Goal: Task Accomplishment & Management: Use online tool/utility

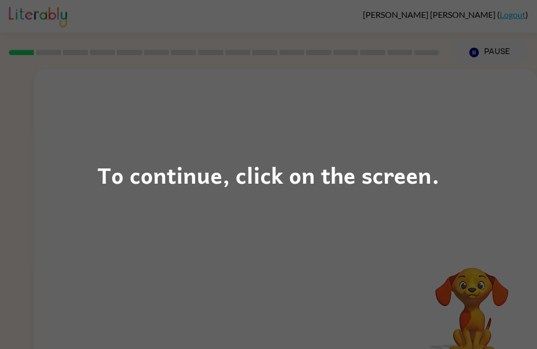
click at [409, 188] on div "To continue, click on the screen." at bounding box center [269, 175] width 342 height 36
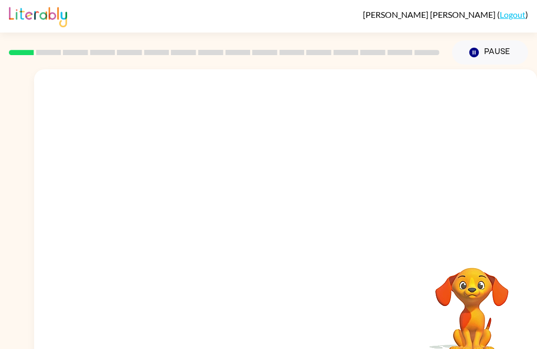
click at [522, 314] on video "Your browser must support playing .mp4 files to use Literably. Please try using…" at bounding box center [472, 303] width 105 height 105
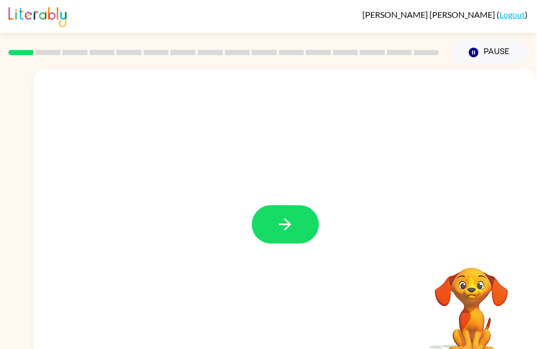
click at [287, 226] on icon "button" at bounding box center [285, 224] width 18 height 18
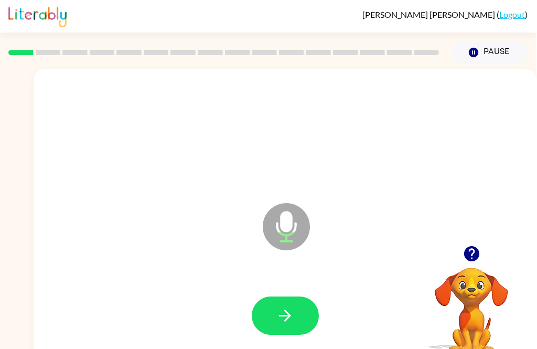
click at [287, 308] on icon "button" at bounding box center [285, 315] width 18 height 18
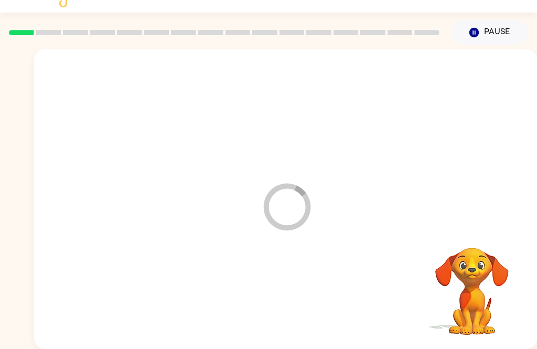
scroll to position [34, 0]
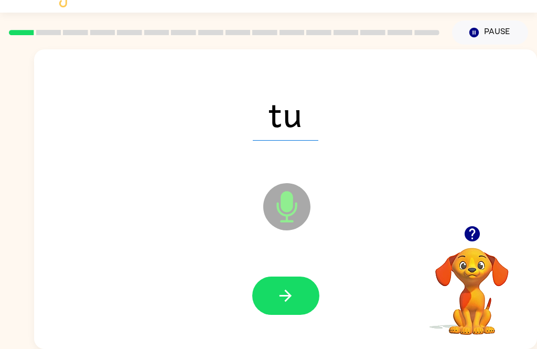
click at [305, 289] on button "button" at bounding box center [285, 295] width 67 height 38
click at [296, 276] on button "button" at bounding box center [285, 295] width 67 height 38
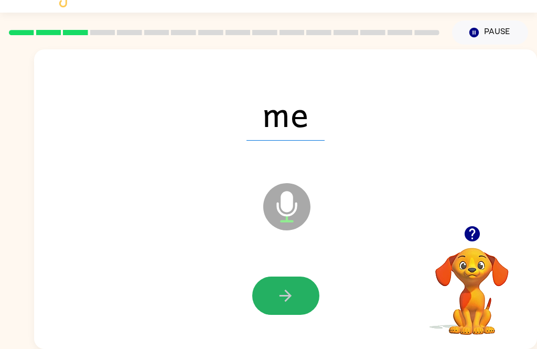
click at [287, 290] on icon "button" at bounding box center [286, 296] width 12 height 12
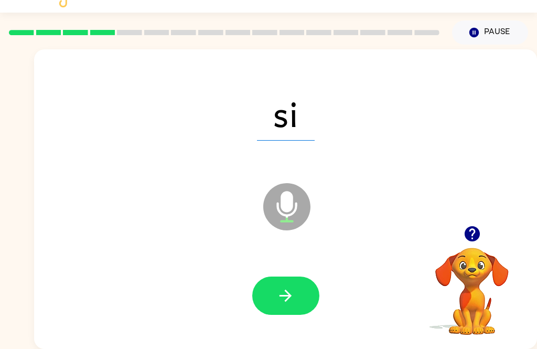
click at [295, 279] on button "button" at bounding box center [285, 295] width 67 height 38
click at [291, 295] on button "button" at bounding box center [285, 295] width 67 height 38
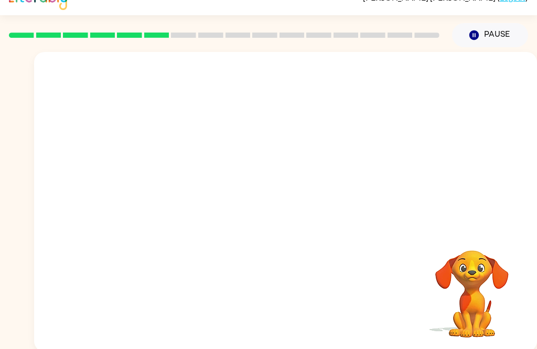
scroll to position [0, 0]
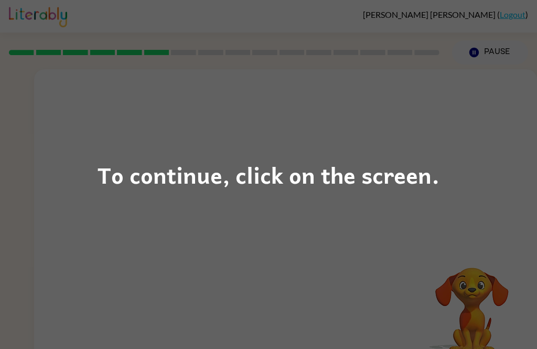
click at [437, 170] on div "To continue, click on the screen." at bounding box center [269, 175] width 342 height 36
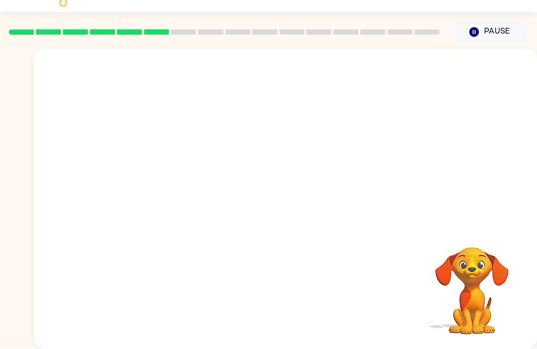
scroll to position [34, 0]
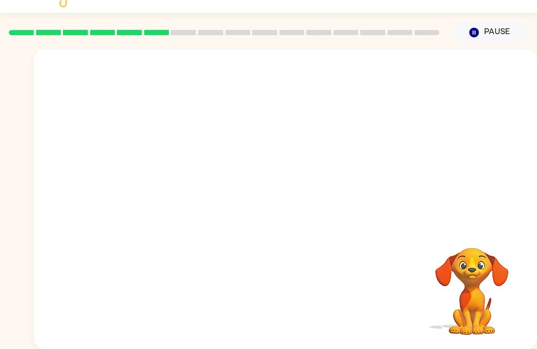
click at [446, 206] on div at bounding box center [285, 137] width 503 height 176
click at [477, 252] on video "Your browser must support playing .mp4 files to use Literably. Please try using…" at bounding box center [472, 283] width 105 height 105
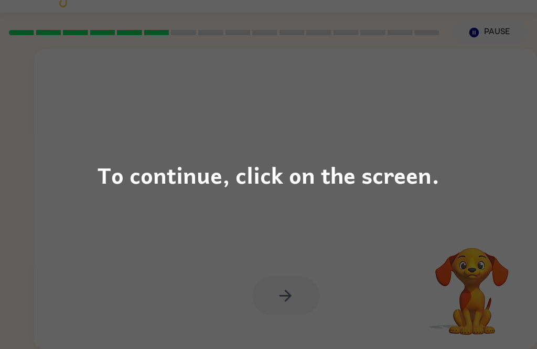
click at [400, 176] on div "To continue, click on the screen." at bounding box center [269, 175] width 342 height 36
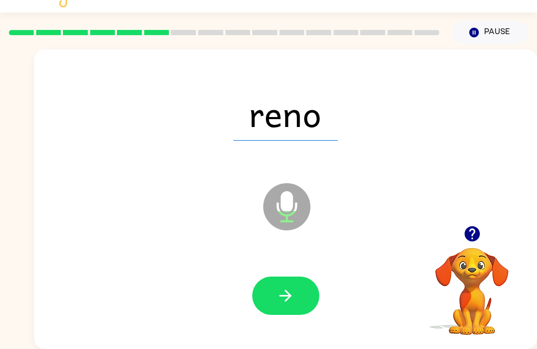
click at [294, 286] on icon "button" at bounding box center [285, 295] width 18 height 18
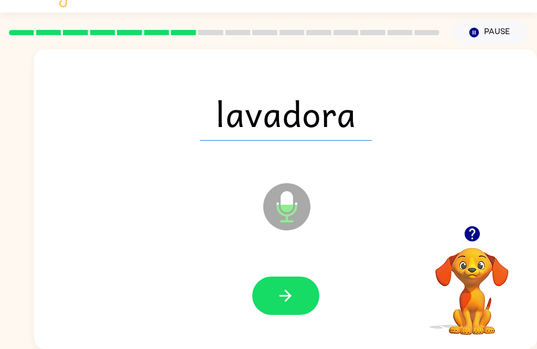
click at [296, 283] on button "button" at bounding box center [285, 295] width 67 height 38
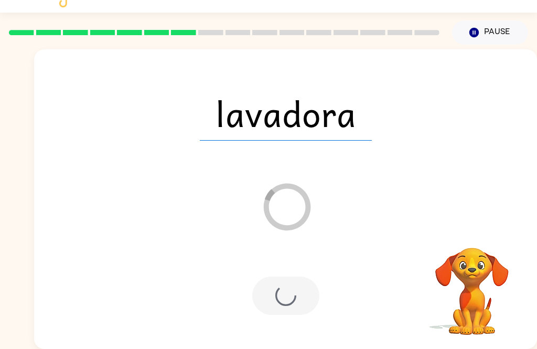
click at [306, 287] on div at bounding box center [285, 295] width 67 height 38
click at [513, 70] on div "lavadora" at bounding box center [286, 113] width 482 height 86
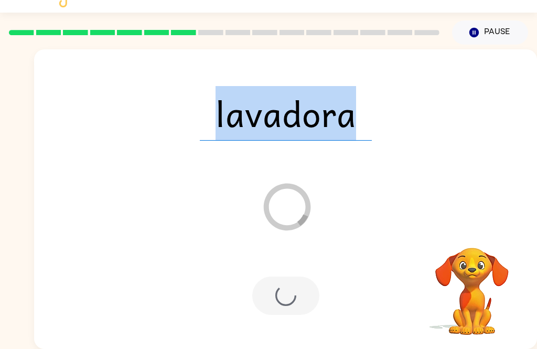
click at [440, 201] on div "lavadora Loader Your response is being sent to our graders" at bounding box center [285, 199] width 503 height 300
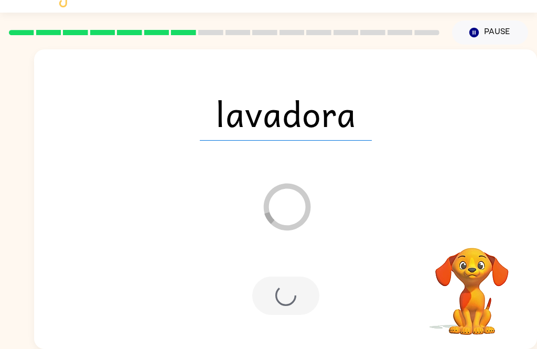
click at [440, 200] on div "lavadora Loader Your response is being sent to our graders" at bounding box center [285, 199] width 503 height 300
click at [477, 162] on div "lavadora Loader Your response is being sent to our graders" at bounding box center [285, 199] width 503 height 300
click at [484, 26] on button "Pause Pause" at bounding box center [490, 32] width 76 height 24
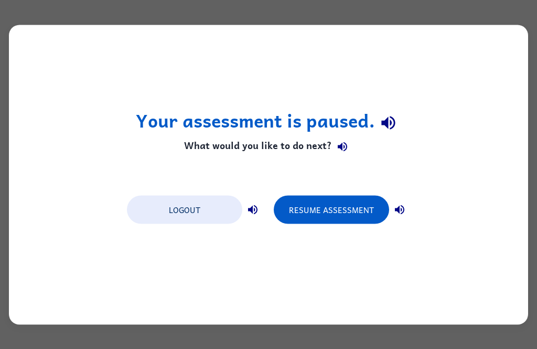
click at [487, 52] on div "Your assessment is paused. What would you like to do next? Logout Resume Assess…" at bounding box center [268, 175] width 519 height 300
click at [372, 205] on button "Resume Assessment" at bounding box center [331, 209] width 115 height 28
click at [371, 209] on button "Resume Assessment" at bounding box center [331, 209] width 115 height 28
click at [370, 204] on button "Resume Assessment" at bounding box center [331, 209] width 115 height 28
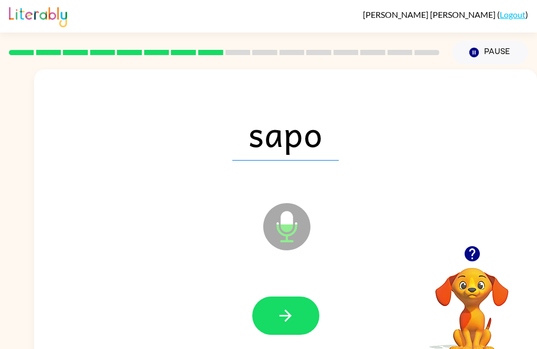
click at [307, 312] on button "button" at bounding box center [285, 315] width 67 height 38
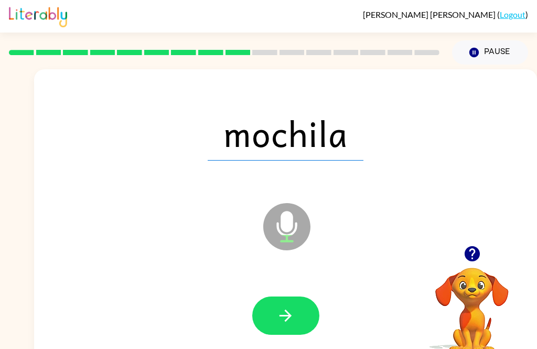
click at [303, 326] on button "button" at bounding box center [285, 315] width 67 height 38
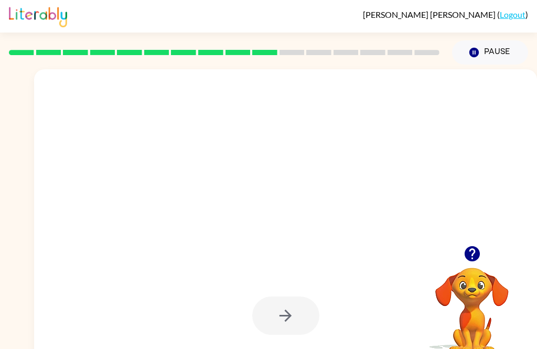
click at [491, 290] on video "Your browser must support playing .mp4 files to use Literably. Please try using…" at bounding box center [472, 303] width 105 height 105
click at [488, 282] on video "Your browser must support playing .mp4 files to use Literably. Please try using…" at bounding box center [472, 303] width 105 height 105
click at [487, 282] on video "Your browser must support playing .mp4 files to use Literably. Please try using…" at bounding box center [472, 303] width 105 height 105
click at [433, 192] on div at bounding box center [261, 200] width 432 height 38
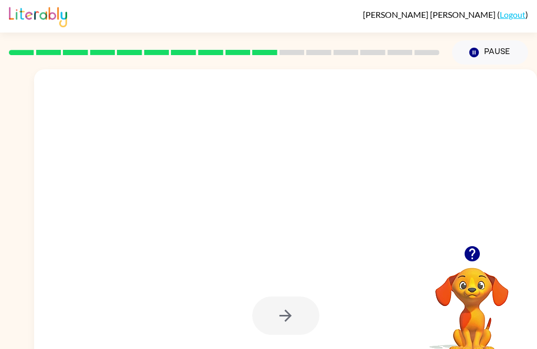
click at [378, 204] on div at bounding box center [261, 200] width 432 height 38
click at [535, 193] on div at bounding box center [285, 219] width 503 height 300
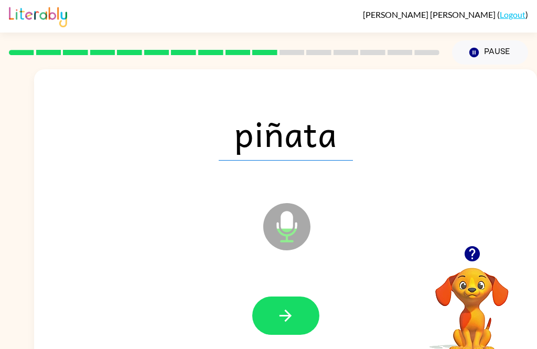
click at [299, 304] on button "button" at bounding box center [285, 315] width 67 height 38
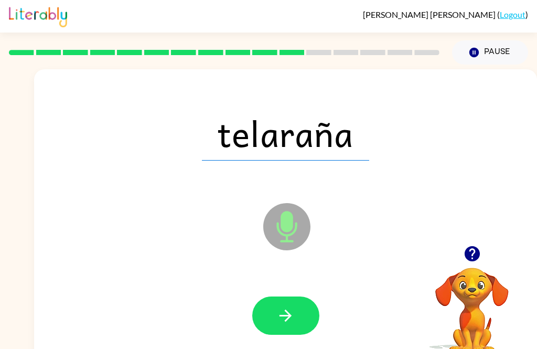
click at [249, 303] on div at bounding box center [286, 316] width 482 height 86
click at [305, 307] on button "button" at bounding box center [285, 315] width 67 height 38
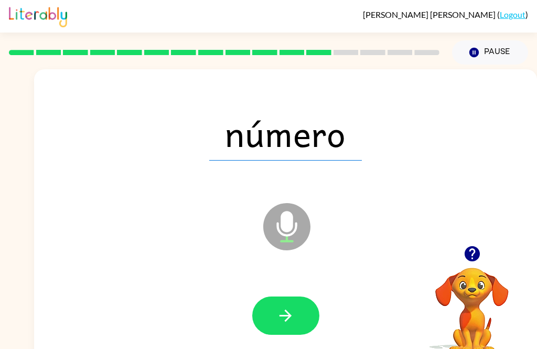
click at [279, 304] on button "button" at bounding box center [285, 315] width 67 height 38
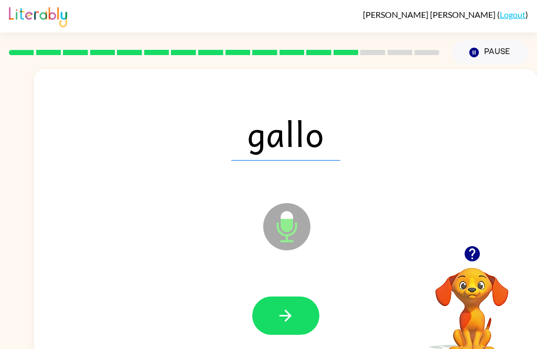
click at [289, 314] on icon "button" at bounding box center [286, 315] width 12 height 12
click at [288, 305] on button "button" at bounding box center [285, 315] width 67 height 38
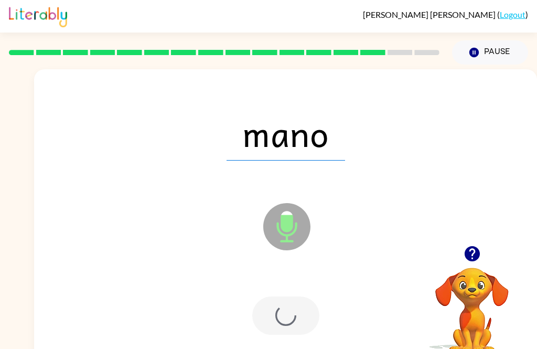
click at [288, 305] on div at bounding box center [285, 315] width 67 height 38
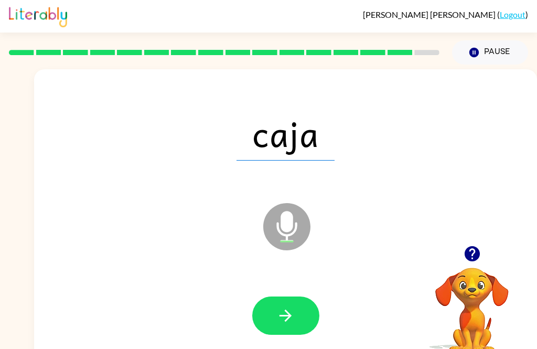
click at [312, 313] on button "button" at bounding box center [285, 315] width 67 height 38
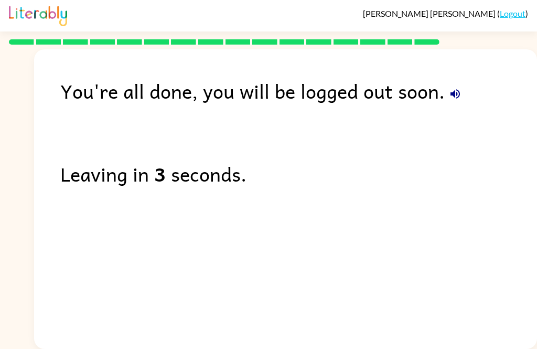
scroll to position [14, 0]
